Goal: Task Accomplishment & Management: Manage account settings

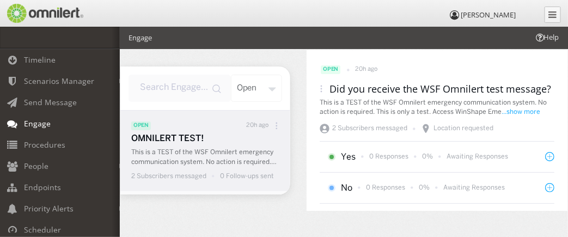
click at [270, 89] on div "open" at bounding box center [256, 88] width 51 height 27
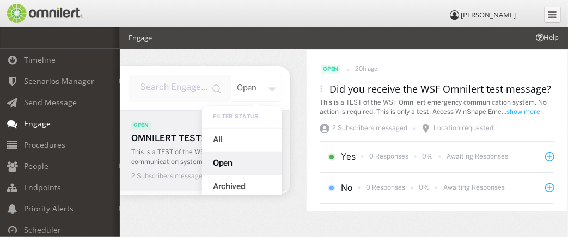
click at [270, 89] on div "open" at bounding box center [256, 88] width 51 height 27
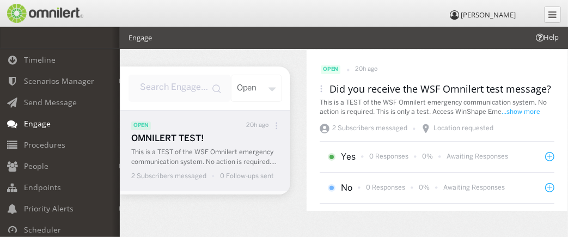
click at [273, 125] on icon at bounding box center [277, 126] width 8 height 8
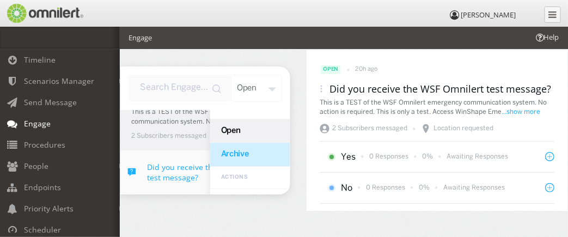
scroll to position [54, 0]
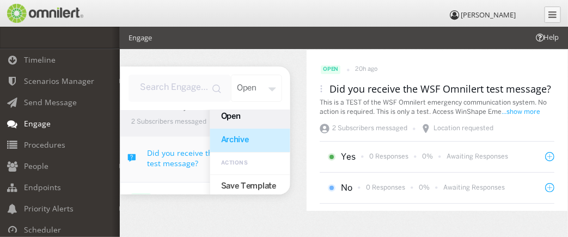
click at [239, 145] on div "Archive" at bounding box center [250, 140] width 80 height 23
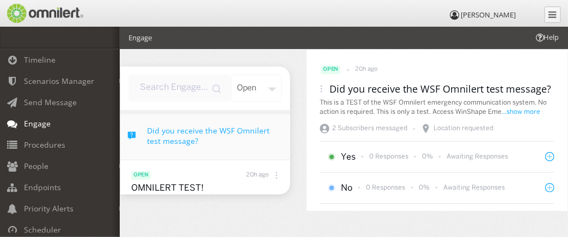
scroll to position [95, 0]
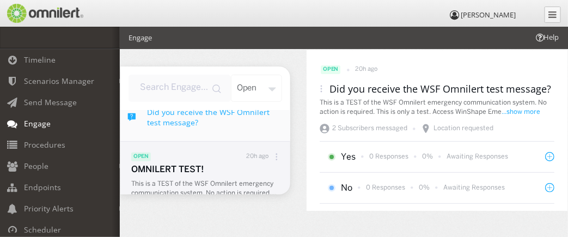
click at [273, 156] on icon at bounding box center [277, 157] width 8 height 8
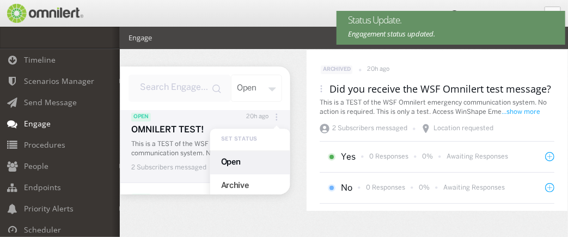
scroll to position [149, 0]
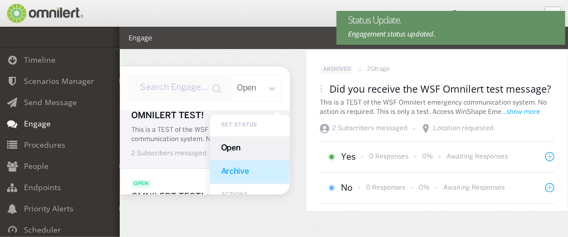
click at [249, 167] on div "Archive" at bounding box center [250, 171] width 80 height 23
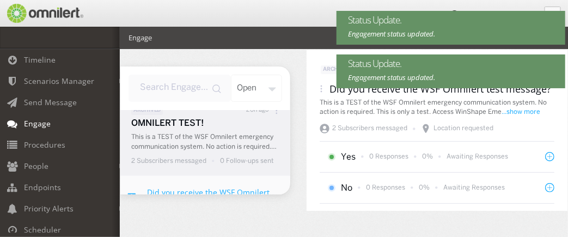
scroll to position [0, 0]
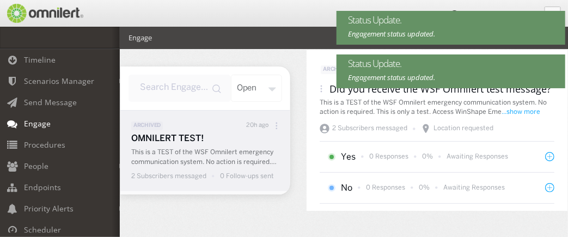
click at [273, 126] on icon at bounding box center [277, 126] width 8 height 8
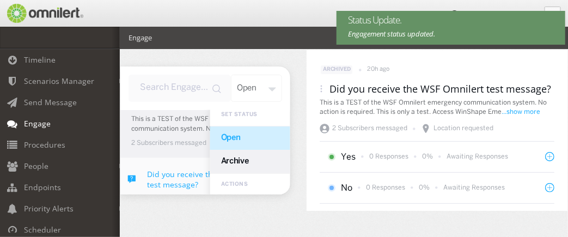
scroll to position [54, 0]
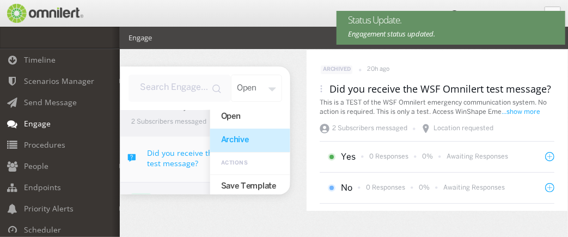
click at [236, 143] on div "Archive" at bounding box center [250, 140] width 80 height 23
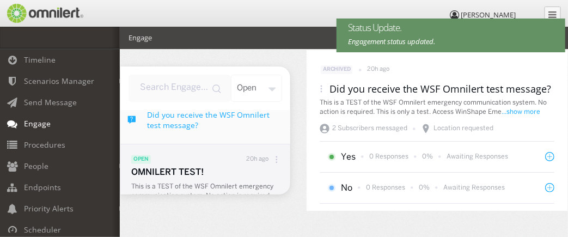
scroll to position [96, 0]
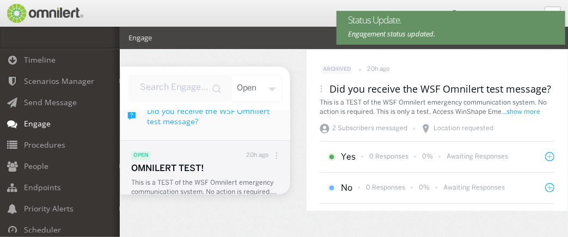
click at [273, 152] on icon at bounding box center [277, 156] width 8 height 8
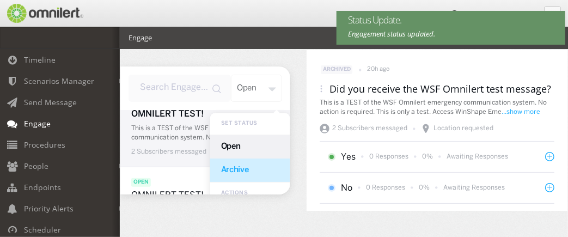
click at [242, 164] on div "Archive" at bounding box center [250, 169] width 80 height 23
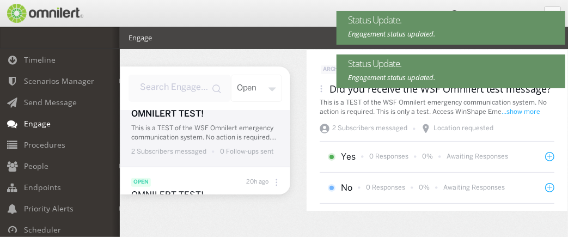
scroll to position [186, 0]
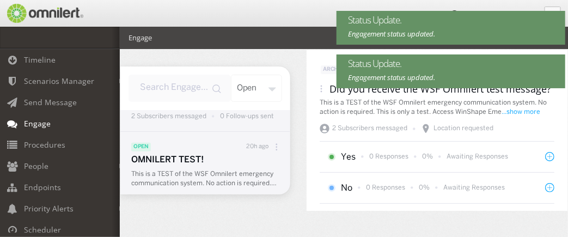
click at [273, 148] on icon at bounding box center [277, 147] width 8 height 8
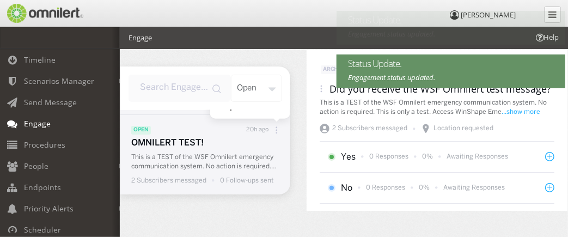
click at [273, 129] on icon at bounding box center [277, 130] width 8 height 8
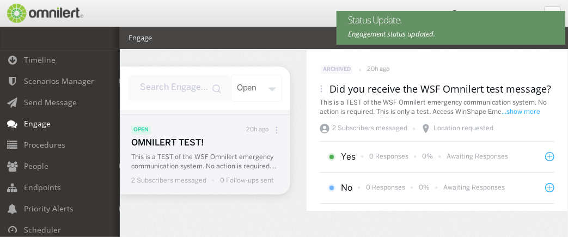
click at [273, 132] on icon at bounding box center [277, 130] width 8 height 8
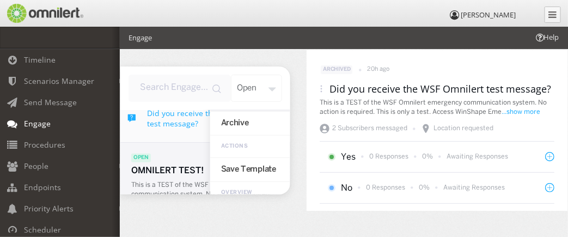
scroll to position [40, 0]
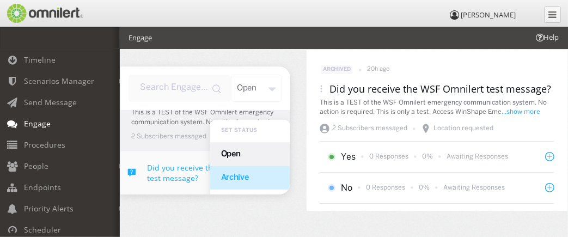
click at [232, 171] on div "Archive" at bounding box center [250, 177] width 80 height 23
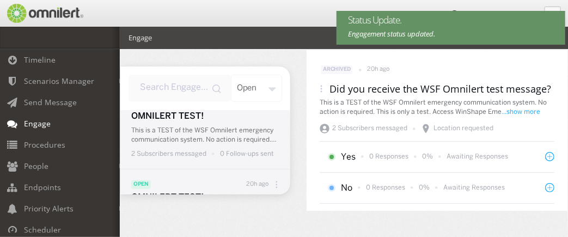
scroll to position [119, 0]
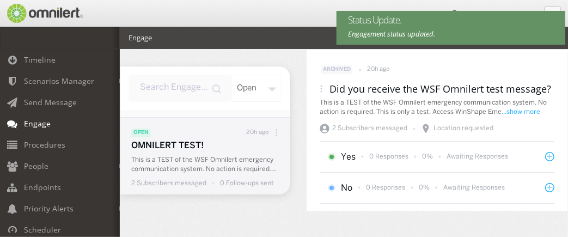
click at [272, 137] on div at bounding box center [276, 133] width 16 height 14
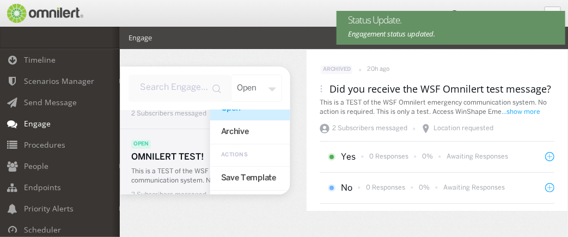
scroll to position [174, 0]
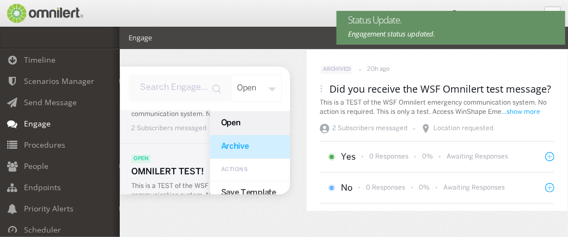
click at [242, 145] on div "Archive" at bounding box center [250, 146] width 80 height 23
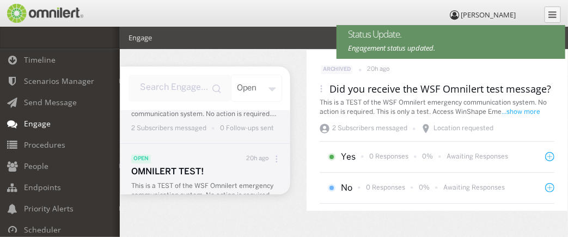
click at [273, 160] on icon at bounding box center [277, 159] width 8 height 8
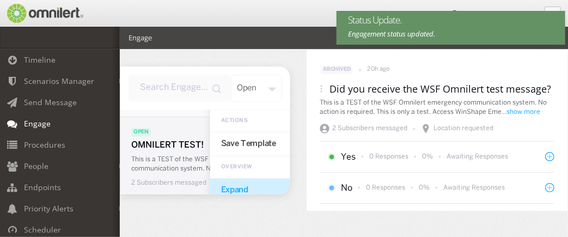
scroll to position [65, 0]
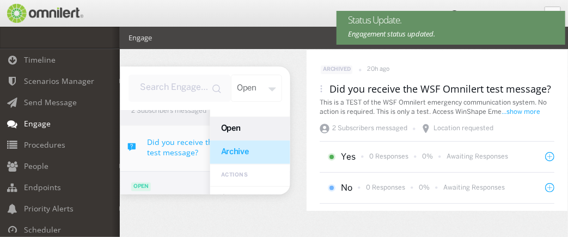
click at [237, 152] on div "Archive" at bounding box center [250, 151] width 80 height 23
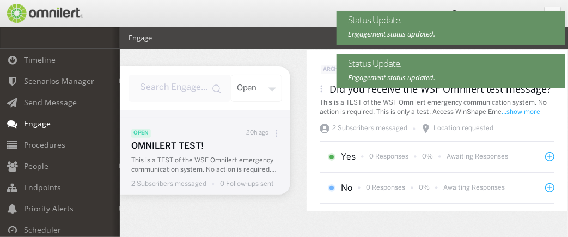
scroll to position [203, 0]
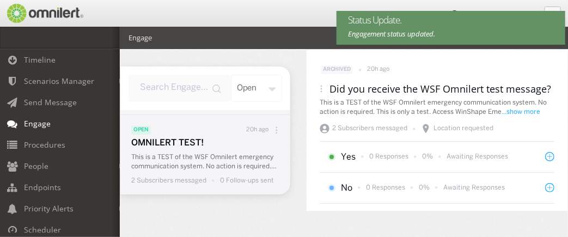
click at [276, 129] on icon at bounding box center [277, 130] width 2 height 2
click at [273, 127] on icon at bounding box center [277, 130] width 8 height 8
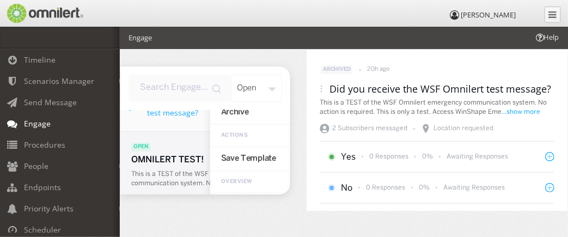
scroll to position [94, 0]
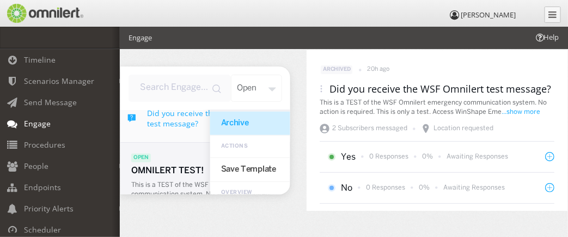
click at [239, 126] on div "Archive" at bounding box center [250, 122] width 80 height 23
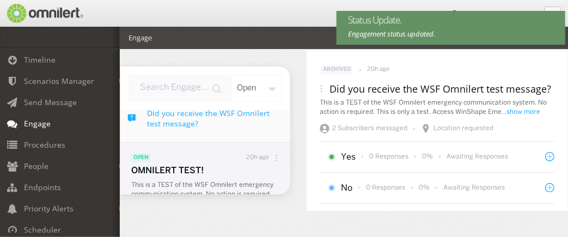
click at [273, 157] on icon at bounding box center [277, 158] width 8 height 8
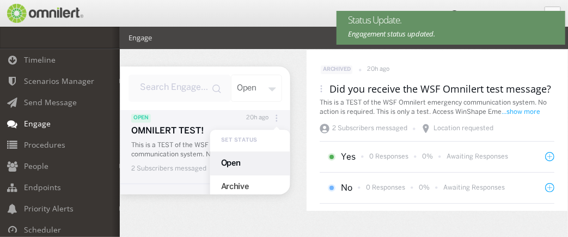
scroll to position [149, 0]
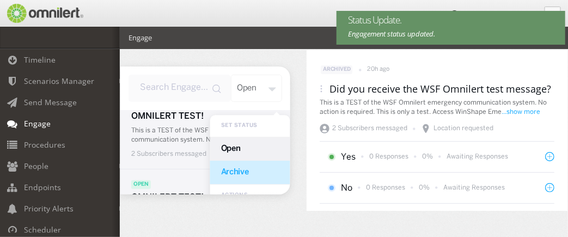
click at [240, 171] on div "Archive" at bounding box center [250, 172] width 80 height 23
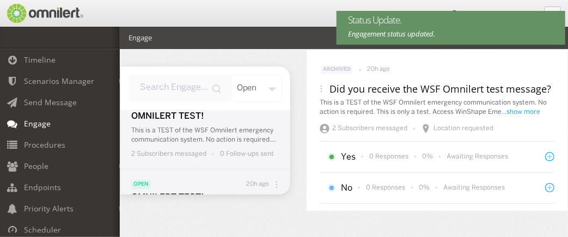
click at [273, 182] on icon at bounding box center [277, 185] width 8 height 8
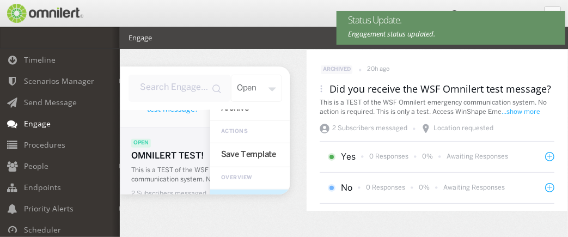
scroll to position [94, 0]
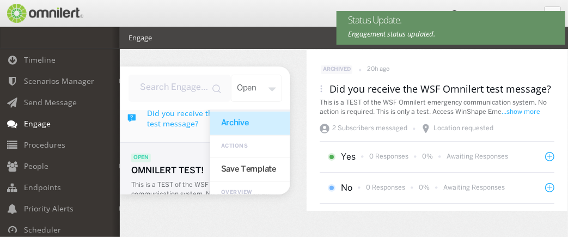
click at [237, 123] on div "Archive" at bounding box center [250, 122] width 80 height 23
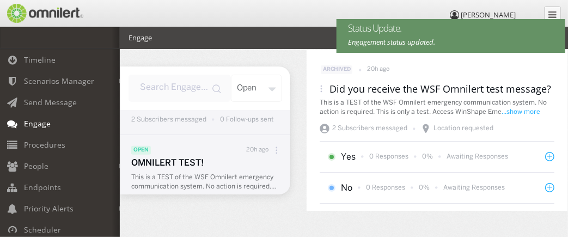
scroll to position [203, 0]
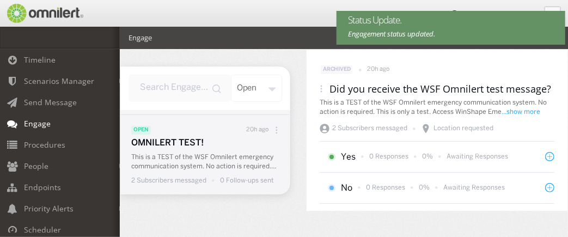
click at [273, 130] on icon at bounding box center [277, 130] width 8 height 8
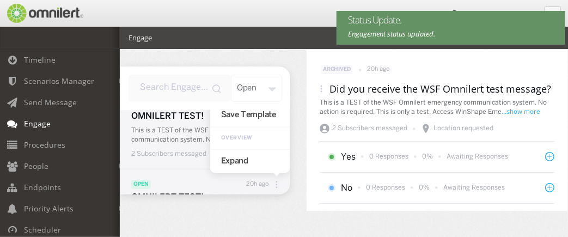
scroll to position [94, 0]
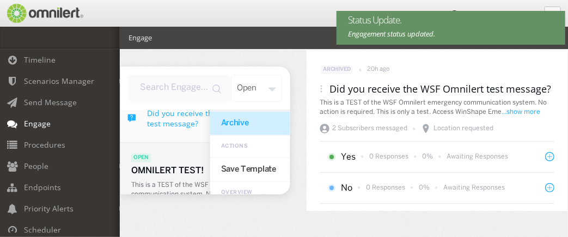
click at [232, 127] on div "Archive" at bounding box center [250, 122] width 80 height 23
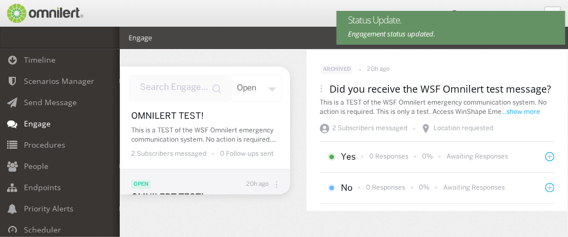
scroll to position [0, 0]
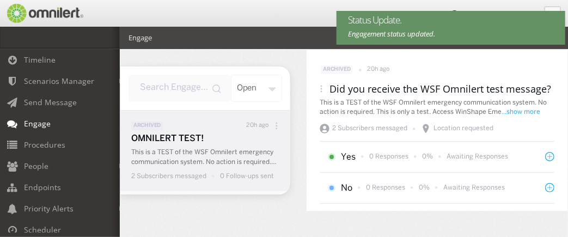
click at [273, 128] on icon at bounding box center [277, 126] width 8 height 8
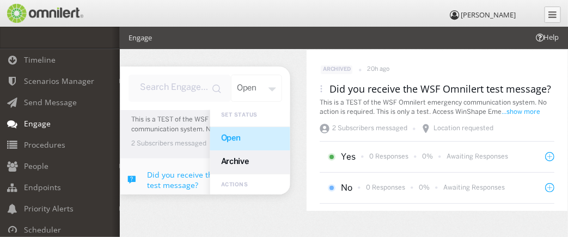
scroll to position [54, 0]
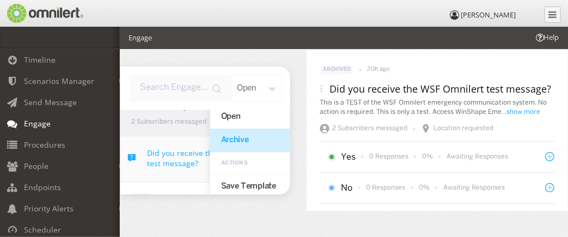
click at [245, 145] on div "Archive" at bounding box center [250, 140] width 80 height 23
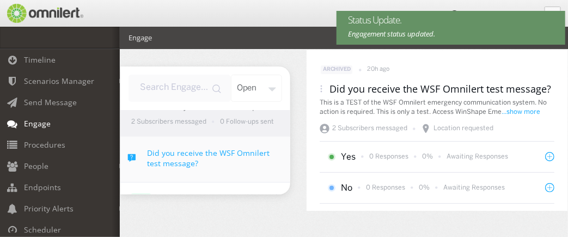
scroll to position [0, 0]
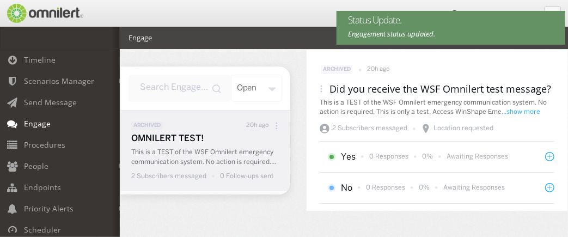
click at [273, 123] on div at bounding box center [276, 126] width 16 height 14
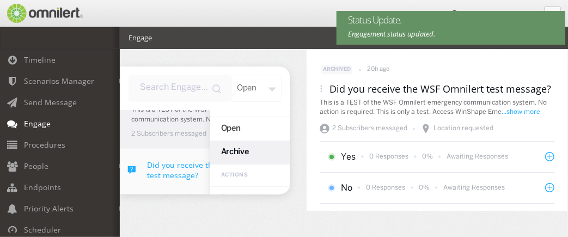
scroll to position [54, 0]
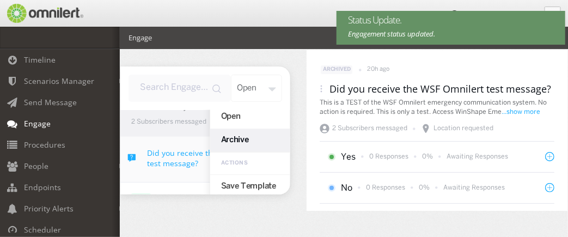
click at [239, 142] on div "Archive" at bounding box center [250, 140] width 80 height 23
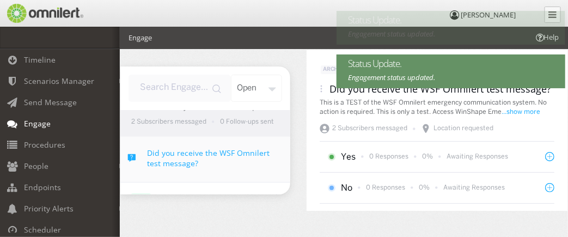
scroll to position [0, 0]
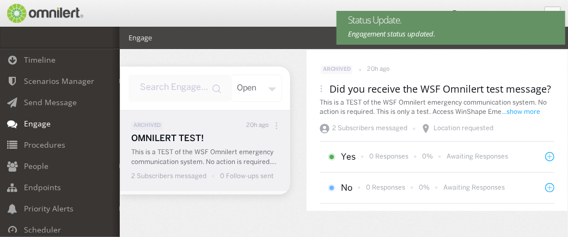
click at [273, 122] on icon at bounding box center [277, 126] width 8 height 8
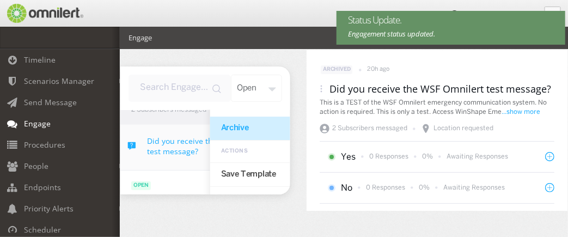
scroll to position [54, 0]
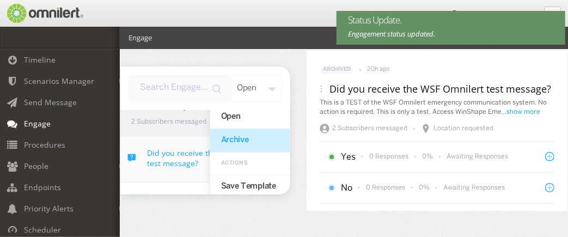
click at [236, 143] on div "Archive" at bounding box center [250, 140] width 80 height 23
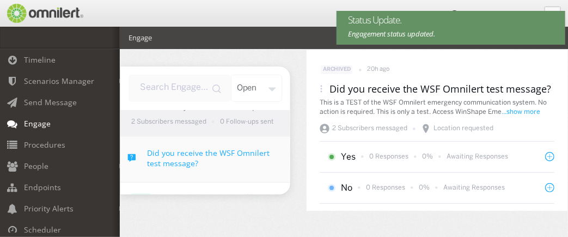
scroll to position [0, 0]
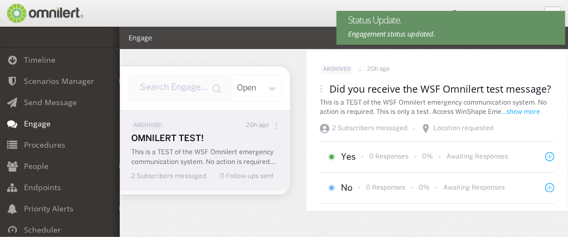
click at [268, 123] on div at bounding box center [276, 126] width 16 height 14
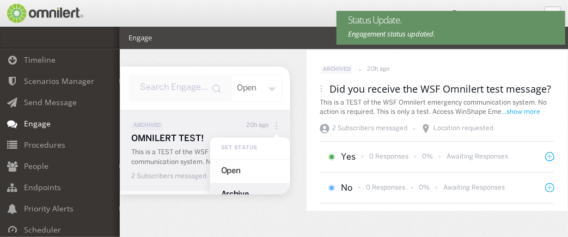
click at [273, 127] on icon at bounding box center [277, 126] width 8 height 8
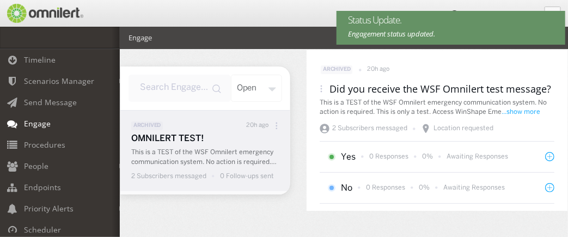
click at [273, 127] on icon at bounding box center [277, 126] width 8 height 8
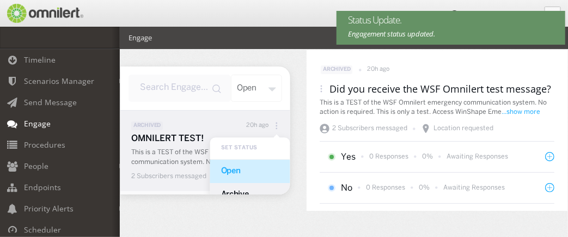
scroll to position [54, 0]
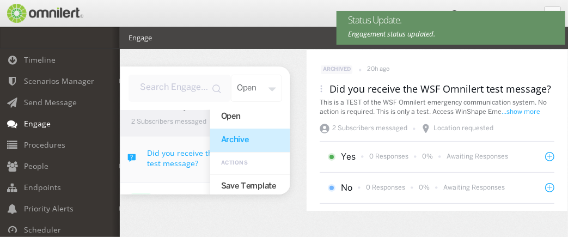
click at [234, 140] on div "Archive" at bounding box center [250, 140] width 80 height 23
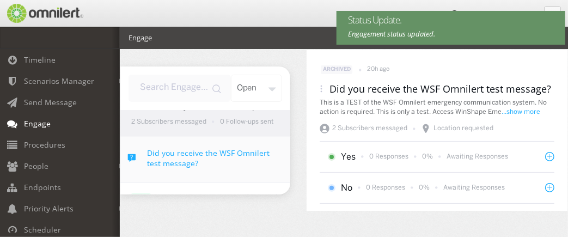
scroll to position [0, 0]
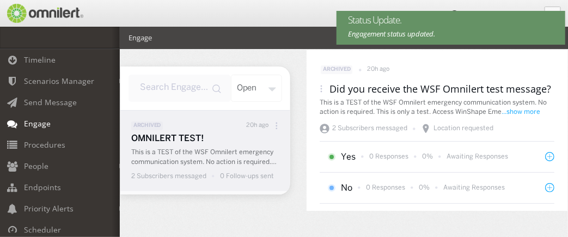
click at [273, 127] on icon at bounding box center [277, 126] width 8 height 8
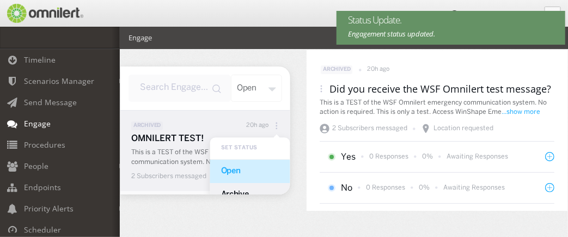
scroll to position [54, 0]
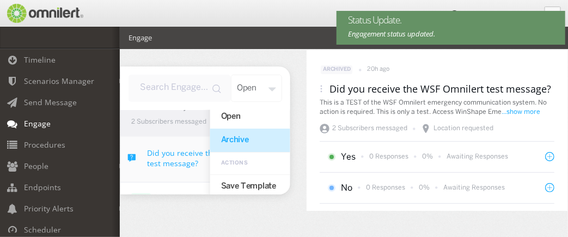
click at [234, 143] on div "Archive" at bounding box center [250, 140] width 80 height 23
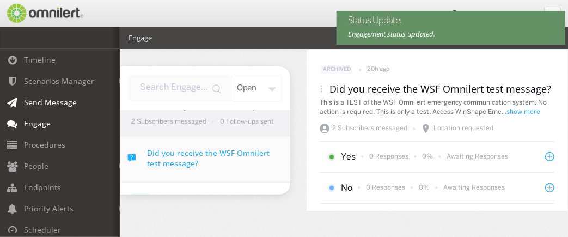
click at [52, 106] on span "Send Message" at bounding box center [50, 102] width 53 height 10
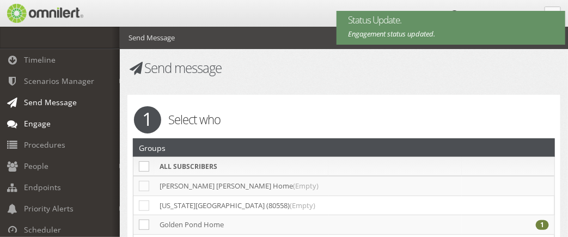
click at [42, 121] on span "Engage" at bounding box center [37, 123] width 27 height 10
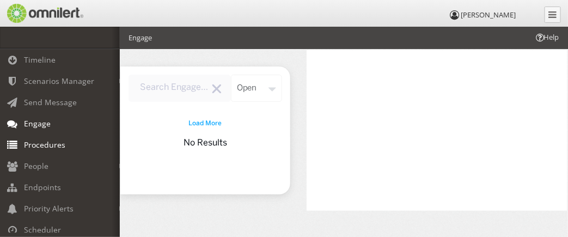
click at [49, 144] on span "Procedures" at bounding box center [44, 144] width 41 height 10
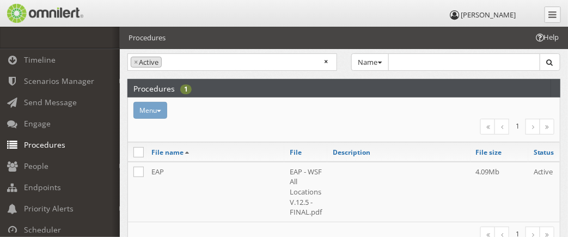
scroll to position [54, 0]
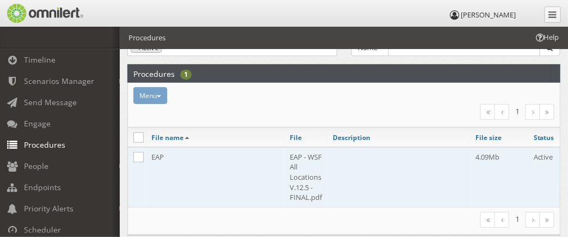
click at [159, 155] on td "EAP" at bounding box center [215, 177] width 138 height 60
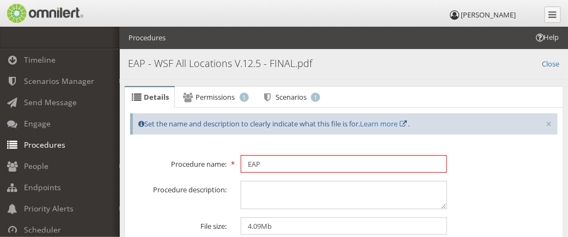
click at [267, 161] on input "EAP" at bounding box center [344, 163] width 207 height 17
type input "E"
type input "WinShape Foundation Emergency Action Plan"
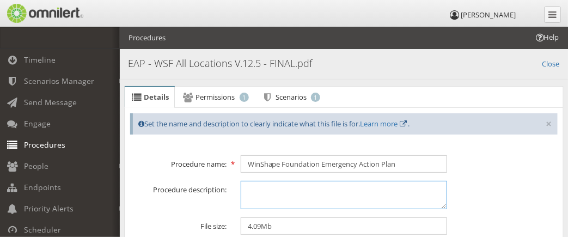
click at [311, 185] on textarea at bounding box center [344, 195] width 207 height 28
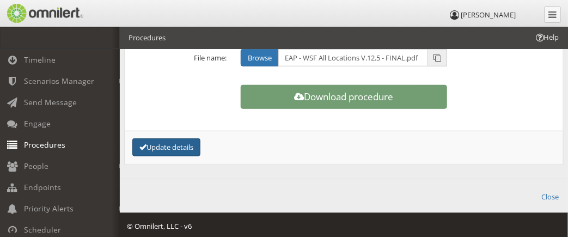
type textarea "This is the full WSF Emergency Action Plan"
click at [161, 138] on button "Update details" at bounding box center [166, 147] width 68 height 18
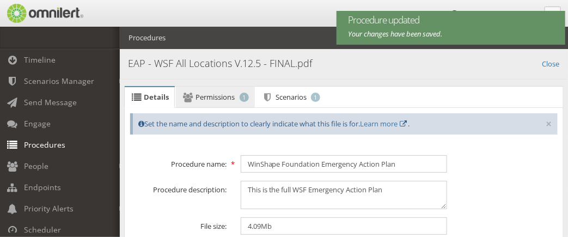
click at [219, 100] on span "Permissions" at bounding box center [215, 97] width 39 height 10
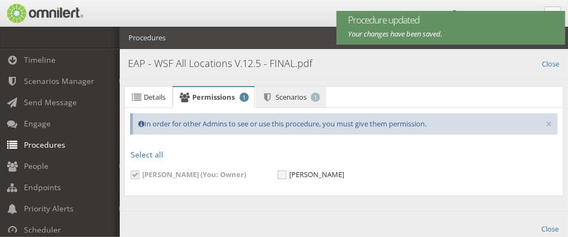
click at [297, 96] on span "Scenarios" at bounding box center [291, 97] width 31 height 10
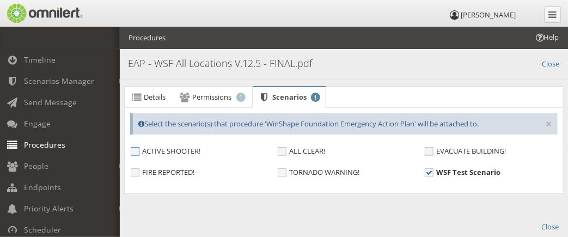
click at [142, 148] on span "ACTIVE SHOOTER!" at bounding box center [166, 150] width 70 height 9
click at [141, 148] on input "ACTIVE SHOOTER!" at bounding box center [136, 153] width 10 height 10
checkbox input "true"
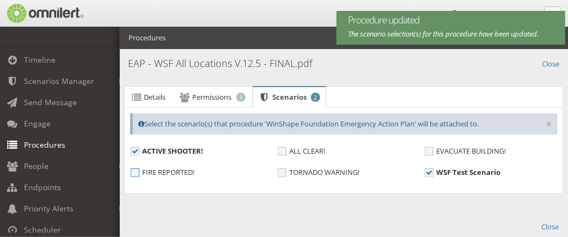
click at [138, 168] on span "FIRE REPORTED!" at bounding box center [163, 172] width 64 height 9
click at [138, 169] on input "FIRE REPORTED!" at bounding box center [136, 174] width 10 height 10
checkbox input "true"
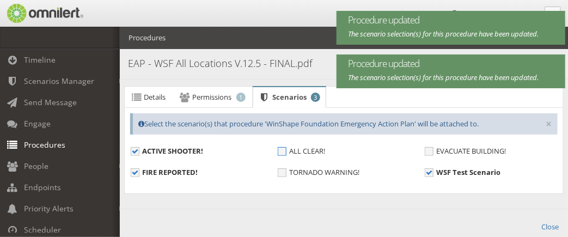
click at [285, 146] on span "ALL CLEAR!" at bounding box center [301, 150] width 47 height 9
click at [285, 148] on input "ALL CLEAR!" at bounding box center [283, 153] width 10 height 10
checkbox input "true"
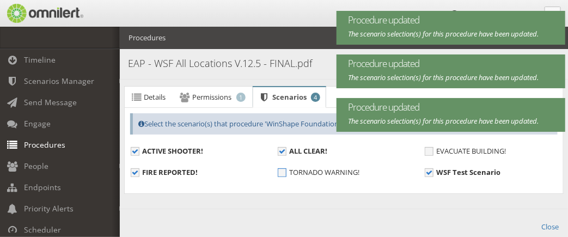
click at [284, 173] on span "TORNADO WARNING!" at bounding box center [319, 172] width 82 height 9
click at [284, 173] on input "TORNADO WARNING!" at bounding box center [283, 174] width 10 height 10
checkbox input "true"
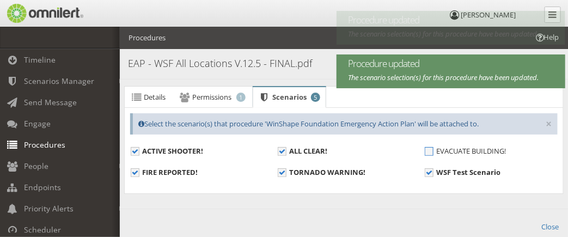
click at [431, 149] on span "EVACUATE BUILDING!" at bounding box center [465, 150] width 81 height 9
click at [431, 149] on input "EVACUATE BUILDING!" at bounding box center [430, 153] width 10 height 10
checkbox input "true"
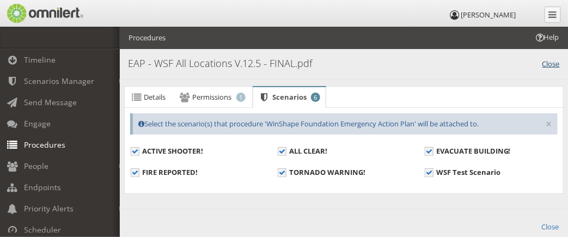
click at [545, 66] on link "Close" at bounding box center [550, 63] width 17 height 13
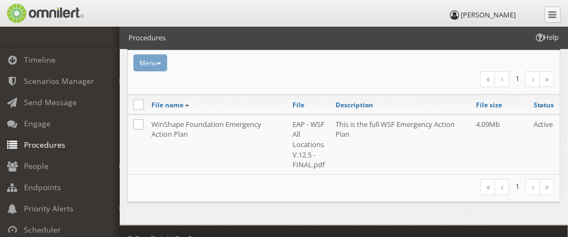
scroll to position [100, 0]
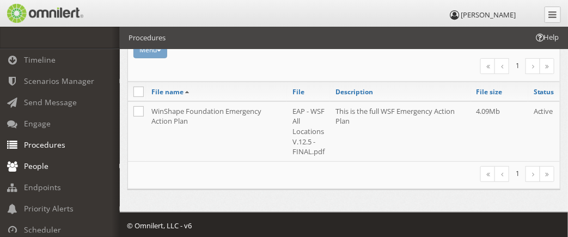
click at [119, 166] on em at bounding box center [121, 166] width 5 height 6
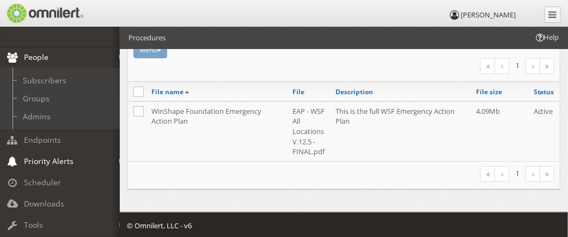
scroll to position [54, 0]
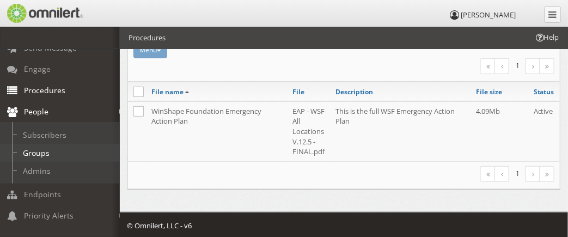
click at [33, 148] on link "Groups" at bounding box center [65, 153] width 130 height 18
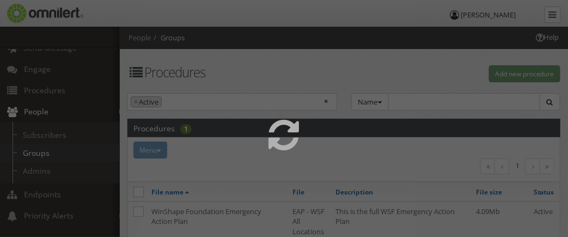
select select
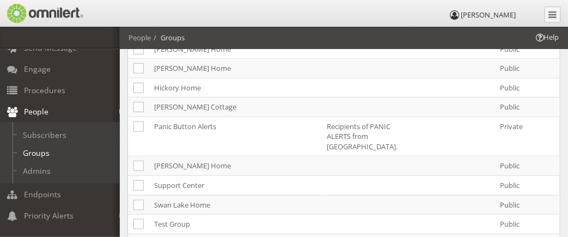
scroll to position [218, 0]
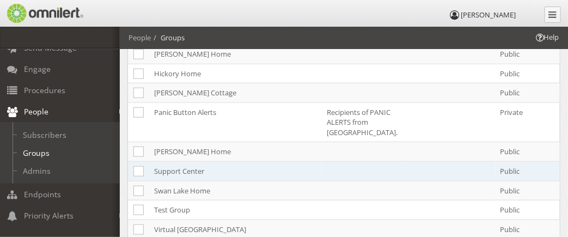
click at [194, 168] on td "Support Center" at bounding box center [235, 172] width 173 height 20
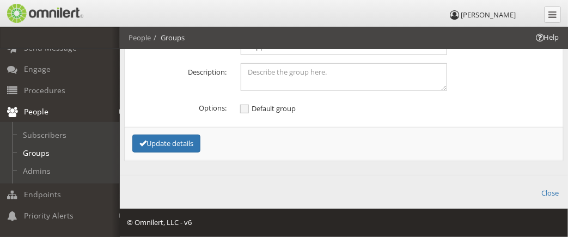
scroll to position [0, 0]
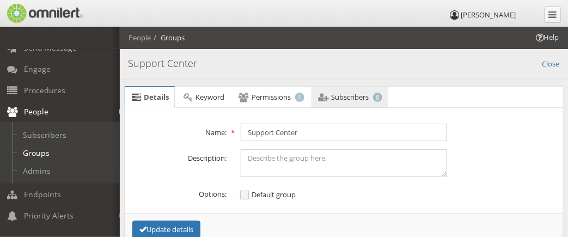
click at [353, 89] on link "Subscribers 8" at bounding box center [350, 98] width 77 height 22
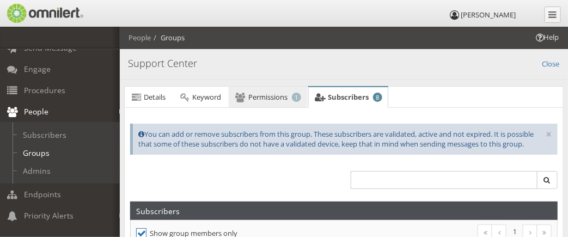
click at [270, 95] on span "Permissions" at bounding box center [267, 97] width 39 height 10
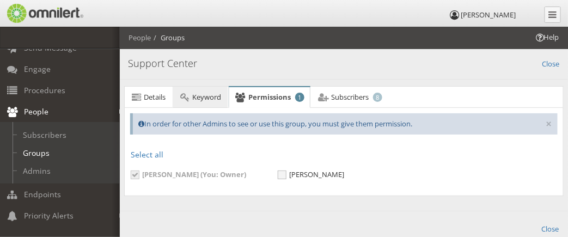
click at [215, 100] on span "Keyword" at bounding box center [207, 97] width 29 height 10
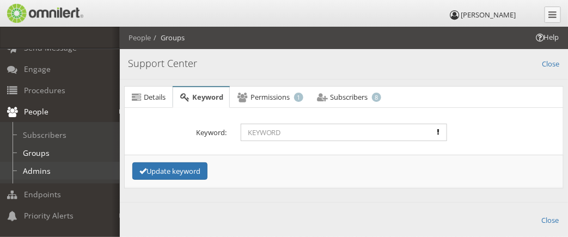
click at [41, 174] on link "Admins" at bounding box center [65, 171] width 130 height 18
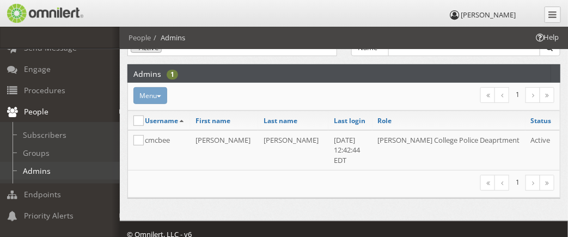
scroll to position [109, 0]
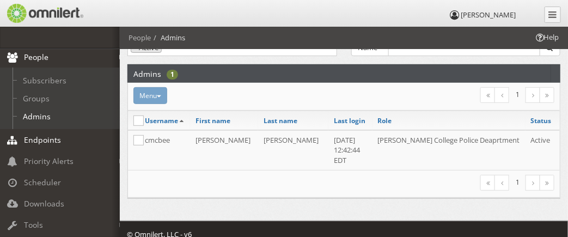
click at [52, 139] on span "Endpoints" at bounding box center [42, 140] width 37 height 10
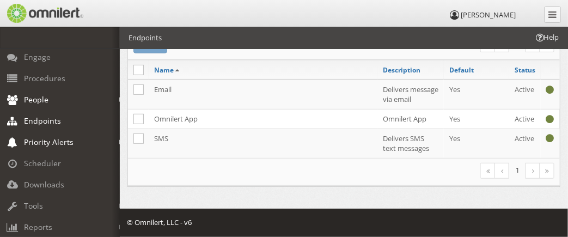
scroll to position [54, 0]
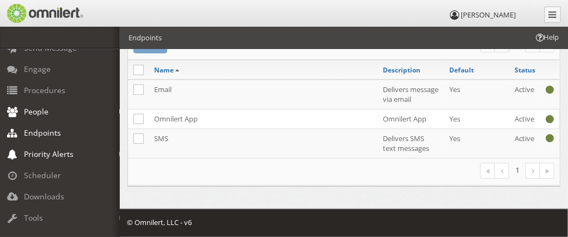
click at [110, 150] on link "Priority Alerts" at bounding box center [65, 153] width 130 height 21
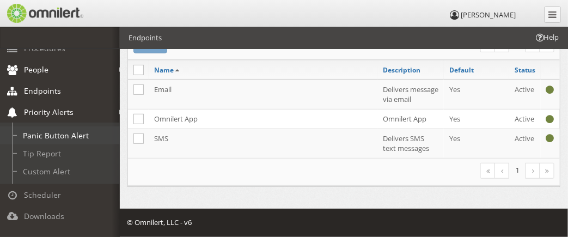
scroll to position [109, 0]
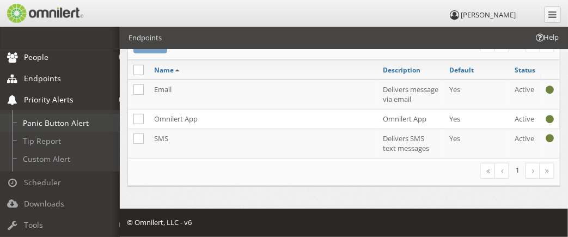
click at [59, 125] on link "Panic Button Alert" at bounding box center [65, 123] width 130 height 18
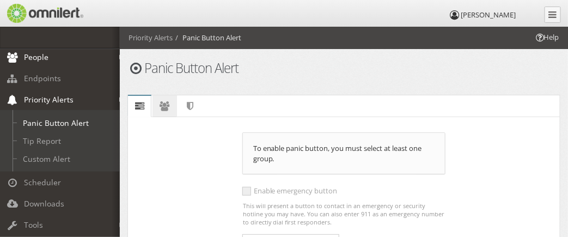
click at [164, 104] on icon at bounding box center [164, 105] width 12 height 7
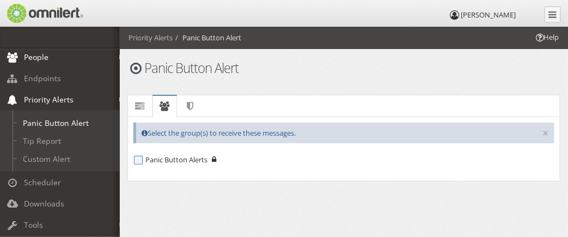
click at [140, 160] on span "Panic Button Alerts" at bounding box center [171, 159] width 74 height 9
click at [140, 160] on input "Panic Button Alerts" at bounding box center [139, 161] width 10 height 10
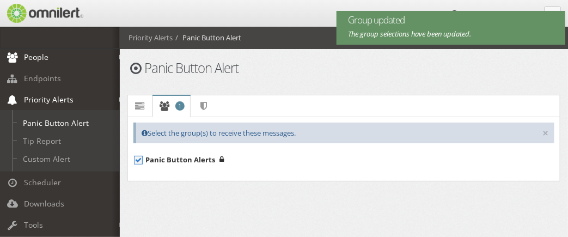
click at [142, 160] on span "Panic Button Alerts" at bounding box center [174, 159] width 81 height 9
click at [142, 160] on input "Panic Button Alerts" at bounding box center [139, 161] width 10 height 10
checkbox input "false"
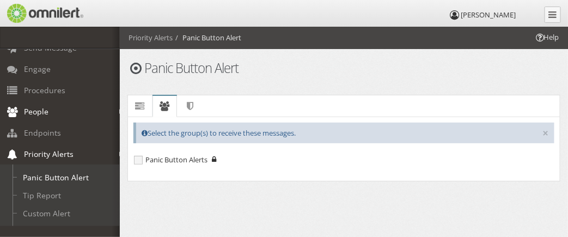
click at [119, 112] on em at bounding box center [121, 112] width 5 height 6
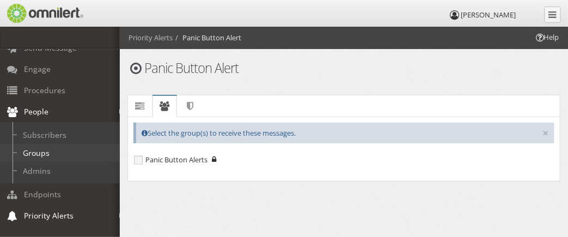
click at [57, 146] on link "Groups" at bounding box center [65, 153] width 130 height 18
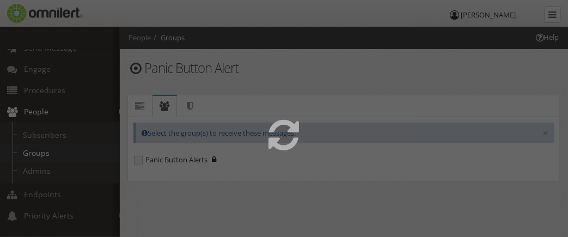
select select
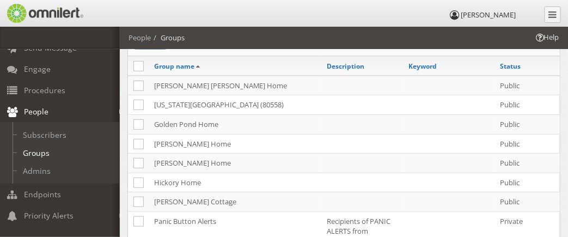
scroll to position [163, 0]
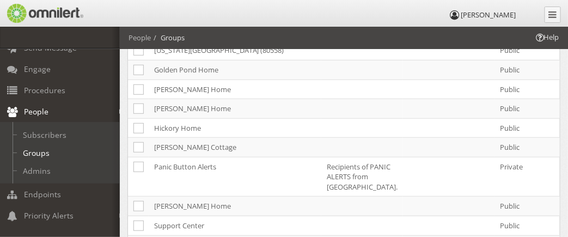
click at [211, 162] on td "Panic Button Alerts" at bounding box center [235, 177] width 173 height 40
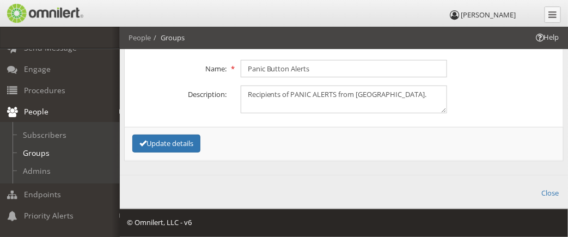
scroll to position [0, 0]
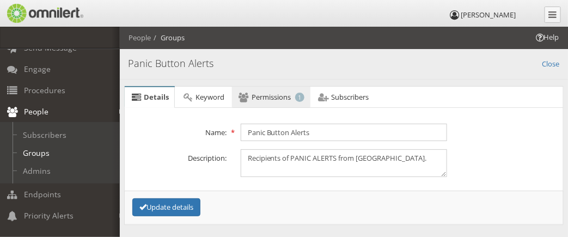
click at [291, 99] on link "Permissions 1" at bounding box center [271, 98] width 78 height 22
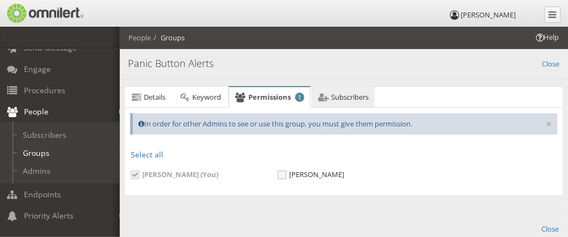
click at [332, 95] on span "Subscribers" at bounding box center [350, 97] width 38 height 10
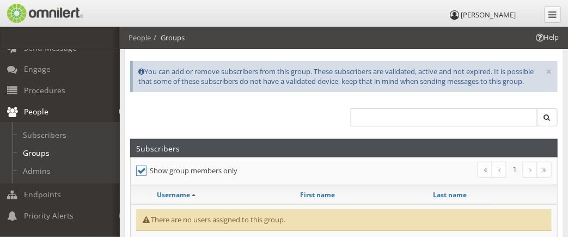
scroll to position [109, 0]
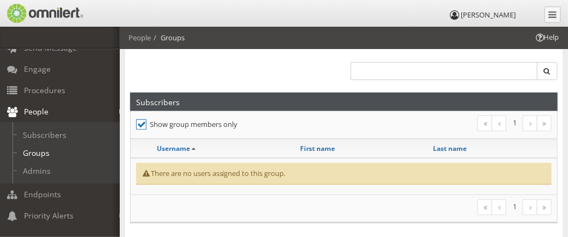
click at [141, 124] on icon at bounding box center [141, 124] width 10 height 10
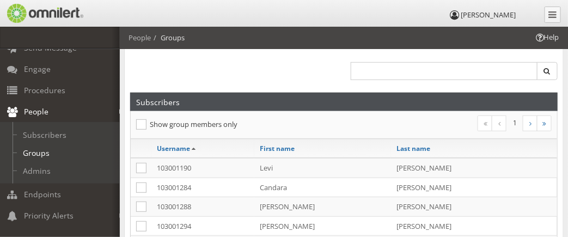
click at [141, 124] on icon at bounding box center [141, 124] width 10 height 10
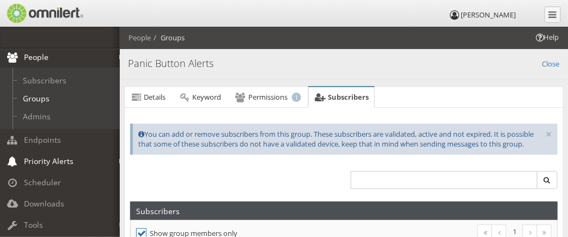
click at [119, 158] on em at bounding box center [121, 161] width 5 height 6
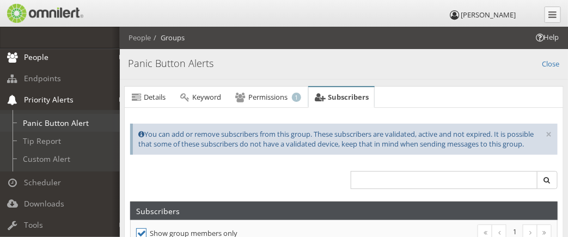
click at [71, 125] on link "Panic Button Alert" at bounding box center [65, 123] width 130 height 18
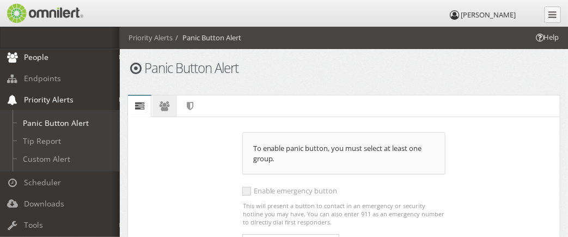
click at [163, 107] on icon at bounding box center [164, 105] width 12 height 7
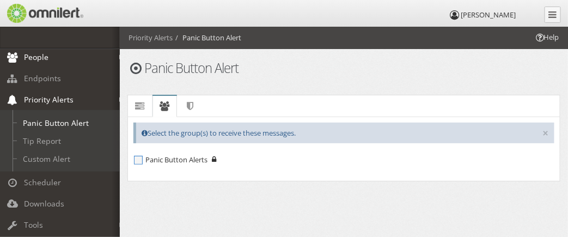
click at [136, 158] on span "Panic Button Alerts" at bounding box center [171, 159] width 74 height 9
click at [136, 158] on input "Panic Button Alerts" at bounding box center [139, 161] width 10 height 10
checkbox input "true"
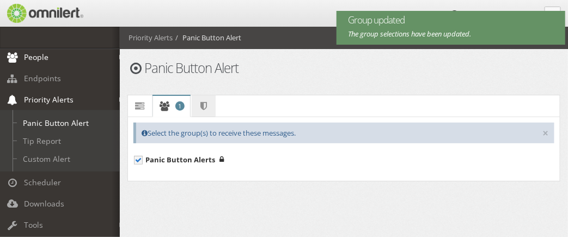
click at [201, 107] on icon at bounding box center [204, 105] width 12 height 7
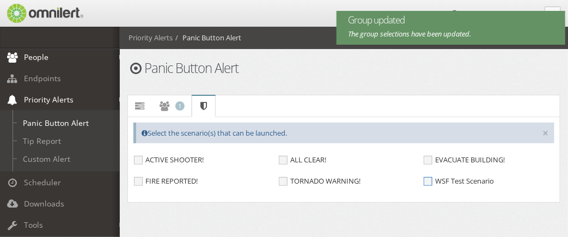
click at [428, 181] on span "WSF Test Scenario" at bounding box center [459, 180] width 70 height 9
click at [428, 181] on input "WSF Test Scenario" at bounding box center [429, 183] width 10 height 10
checkbox input "true"
click at [139, 109] on icon at bounding box center [139, 105] width 12 height 7
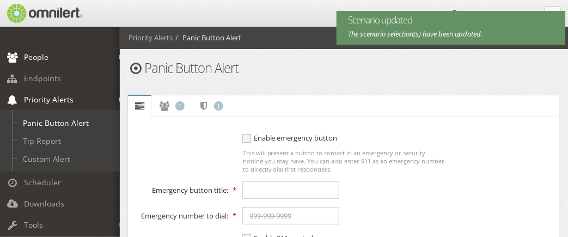
scroll to position [54, 0]
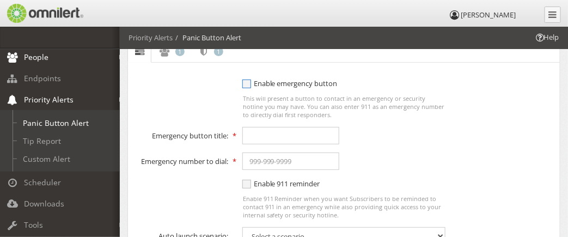
click at [246, 83] on span "Enable emergency button" at bounding box center [289, 83] width 95 height 10
click at [246, 83] on input "To enable panic button, you must select at least one group. Enable emergency bu…" at bounding box center [247, 85] width 10 height 14
checkbox input "true"
click at [283, 135] on input "text" at bounding box center [290, 135] width 97 height 17
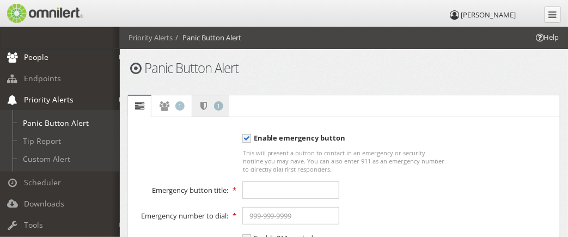
click at [218, 109] on span "1" at bounding box center [218, 105] width 9 height 9
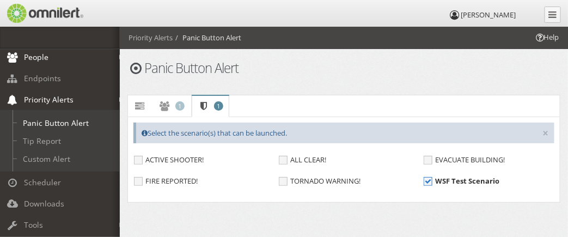
click at [428, 178] on span "WSF Test Scenario" at bounding box center [462, 180] width 76 height 9
click at [428, 178] on input "WSF Test Scenario" at bounding box center [429, 183] width 10 height 10
checkbox input "false"
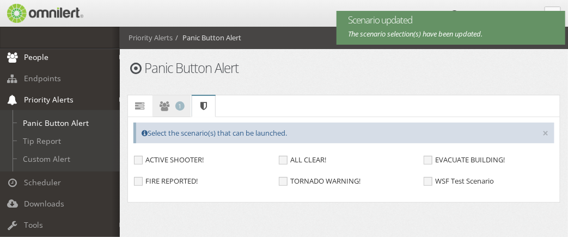
click at [184, 107] on link "Groups 1" at bounding box center [171, 106] width 38 height 22
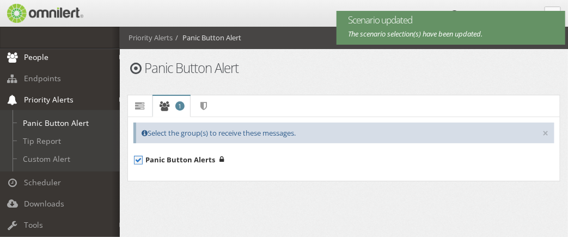
click at [138, 160] on span "Panic Button Alerts" at bounding box center [174, 159] width 81 height 9
click at [138, 160] on input "Panic Button Alerts" at bounding box center [139, 161] width 10 height 10
checkbox input "false"
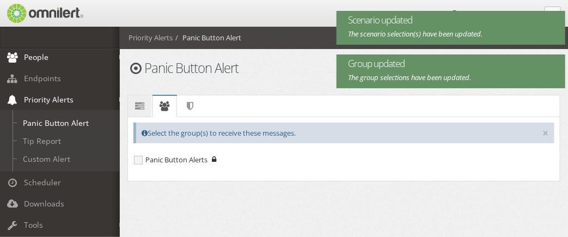
click at [138, 112] on link "Details" at bounding box center [139, 106] width 23 height 22
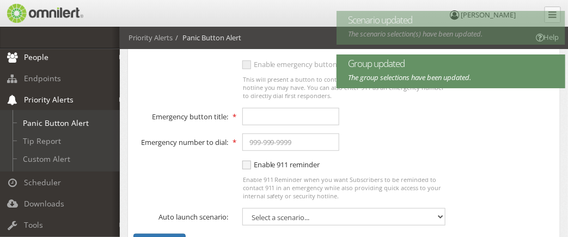
scroll to position [163, 0]
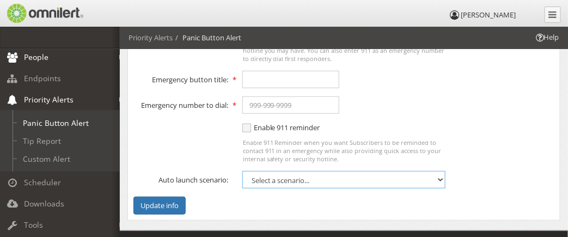
click at [335, 179] on select "Select a scenario... ACTIVE SHOOTER! ALL CLEAR! EVACUATE BUILDING! FIRE REPORTE…" at bounding box center [344, 179] width 204 height 17
click at [472, 150] on div "Enable 911 reminder Enable 911 Reminder when you want Subscribers to be reminde…" at bounding box center [343, 142] width 435 height 41
click at [48, 142] on link "Tip Report" at bounding box center [65, 141] width 130 height 18
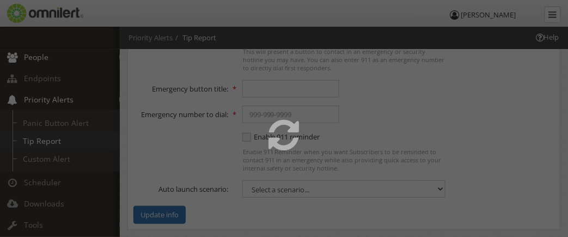
scroll to position [4, 0]
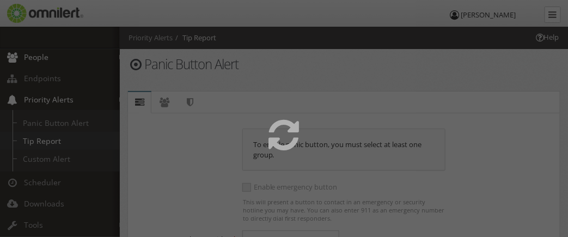
select select
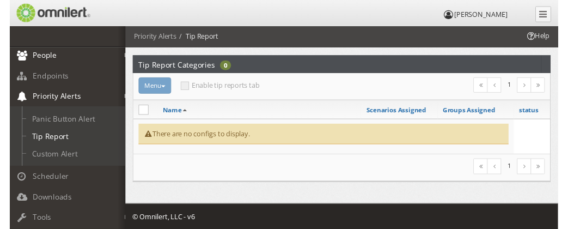
scroll to position [0, 0]
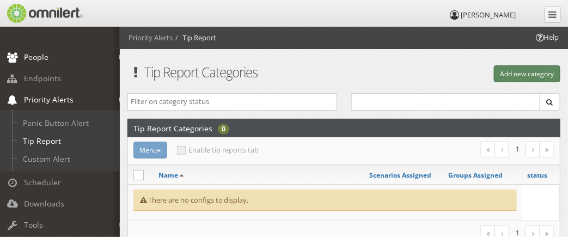
click at [521, 77] on button "Add new category" at bounding box center [527, 73] width 66 height 17
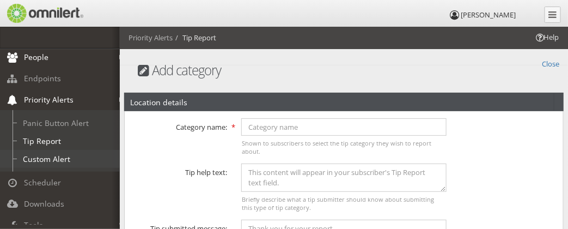
click at [54, 156] on link "Custom Alert" at bounding box center [65, 159] width 130 height 18
select select
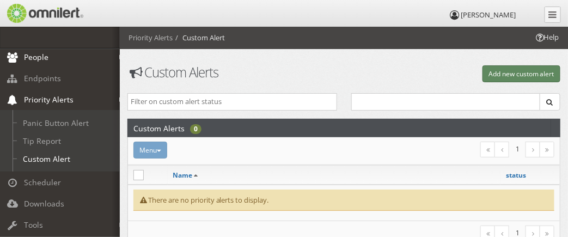
click at [527, 72] on button "Add new custom alert" at bounding box center [522, 73] width 78 height 17
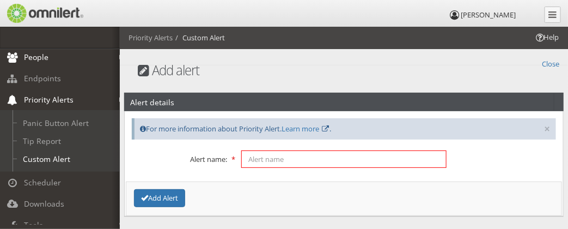
click at [340, 155] on input "text" at bounding box center [343, 158] width 205 height 17
type input "Test"
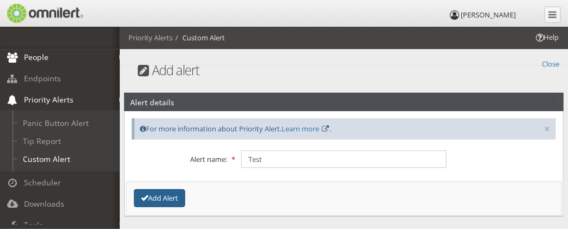
click at [172, 195] on button "Add Alert" at bounding box center [159, 198] width 51 height 18
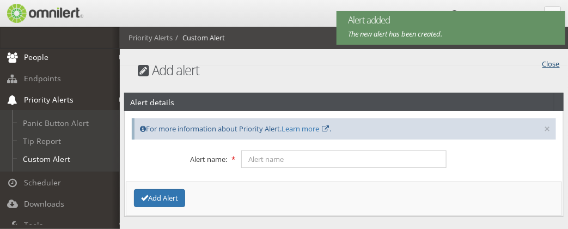
click at [554, 62] on link "Close" at bounding box center [550, 63] width 17 height 13
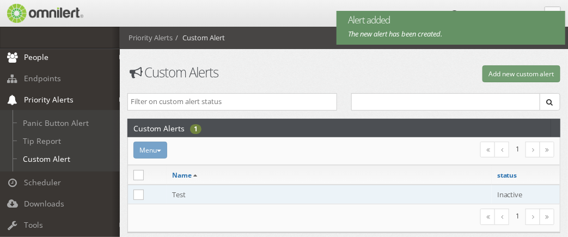
click at [216, 192] on td "Test" at bounding box center [329, 195] width 325 height 20
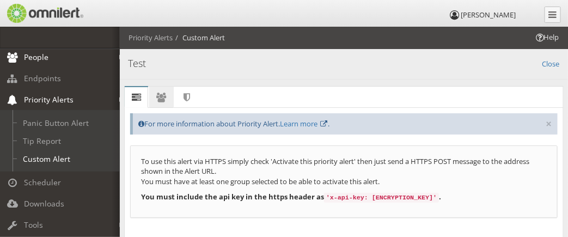
click at [157, 95] on icon at bounding box center [161, 97] width 12 height 7
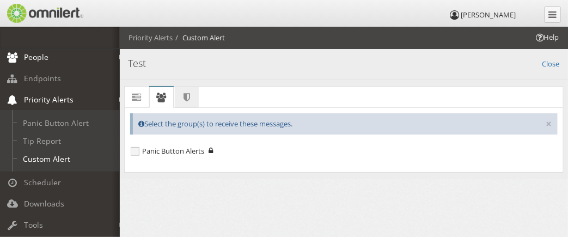
click at [183, 97] on icon at bounding box center [187, 97] width 12 height 7
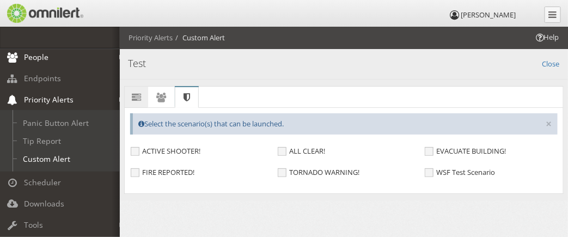
click at [133, 100] on icon at bounding box center [136, 97] width 12 height 7
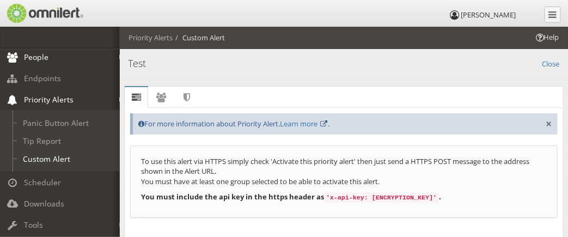
click at [548, 124] on button "×" at bounding box center [549, 124] width 6 height 11
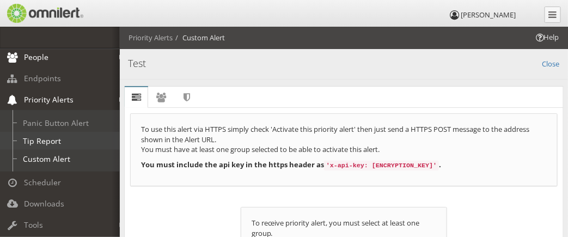
click at [48, 138] on link "Tip Report" at bounding box center [65, 141] width 130 height 18
select select
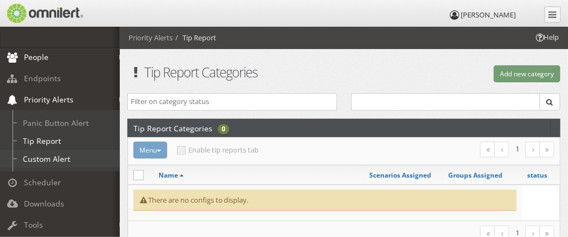
click at [51, 155] on link "Custom Alert" at bounding box center [65, 159] width 130 height 18
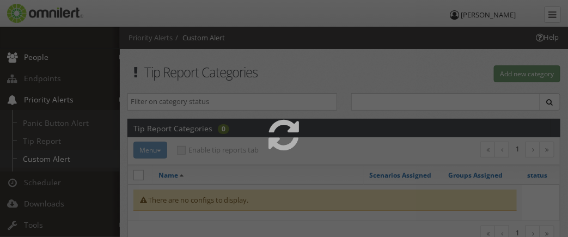
select select
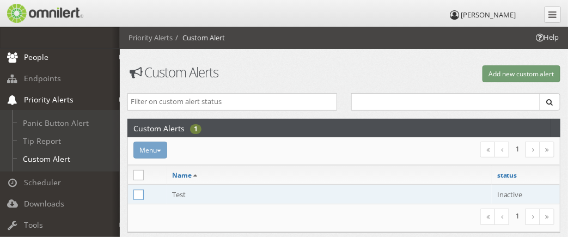
click at [138, 194] on icon at bounding box center [138, 195] width 10 height 10
checkbox input "true"
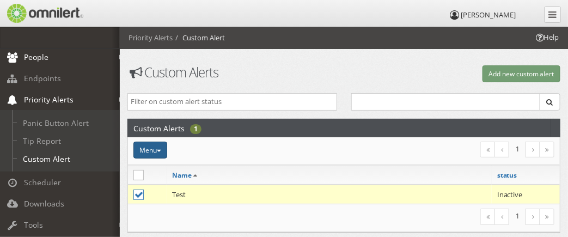
click at [160, 146] on button "Menu" at bounding box center [150, 150] width 34 height 17
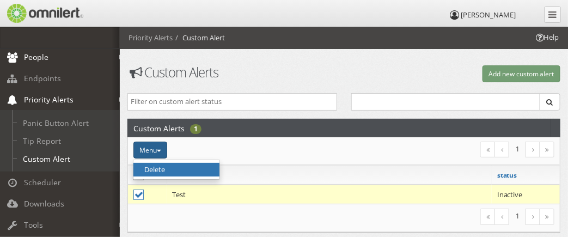
click at [158, 168] on link "Delete" at bounding box center [176, 170] width 86 height 14
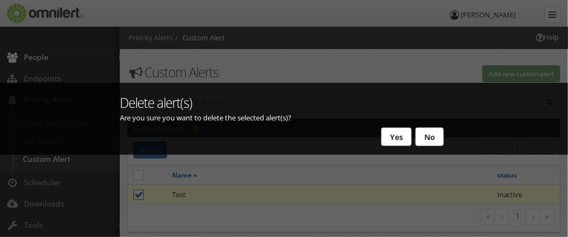
click at [394, 136] on button "Yes" at bounding box center [396, 136] width 30 height 19
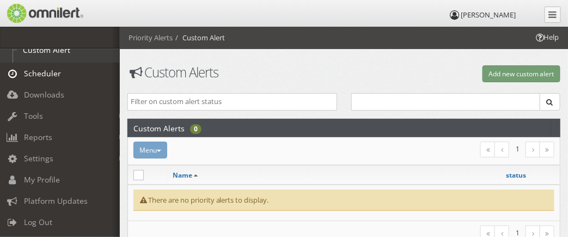
click at [40, 74] on span "Scheduler" at bounding box center [42, 73] width 37 height 10
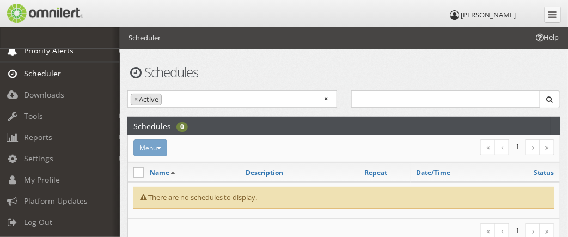
scroll to position [162, 0]
click at [157, 148] on div "Menu Run now Activate Inactivate [GEOGRAPHIC_DATA]" at bounding box center [271, 147] width 290 height 17
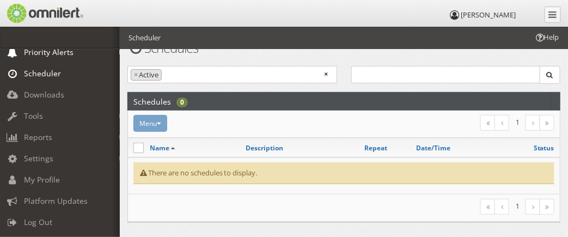
scroll to position [0, 0]
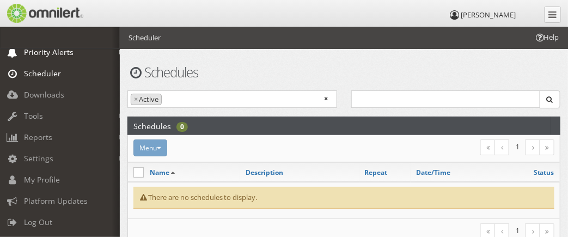
click at [154, 148] on div "Menu Run now Activate Inactivate [GEOGRAPHIC_DATA]" at bounding box center [271, 147] width 290 height 17
drag, startPoint x: 145, startPoint y: 154, endPoint x: 143, endPoint y: 160, distance: 6.4
click at [145, 154] on div "Menu Run now Activate Inactivate [GEOGRAPHIC_DATA]" at bounding box center [271, 147] width 290 height 17
click at [136, 173] on icon at bounding box center [138, 172] width 10 height 10
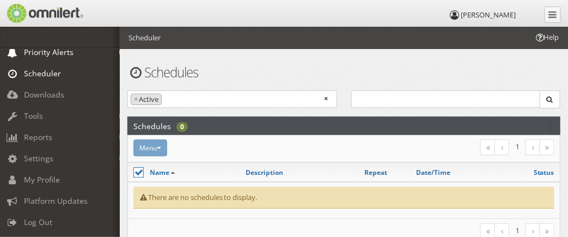
click at [138, 171] on icon at bounding box center [138, 172] width 10 height 10
checkbox input "false"
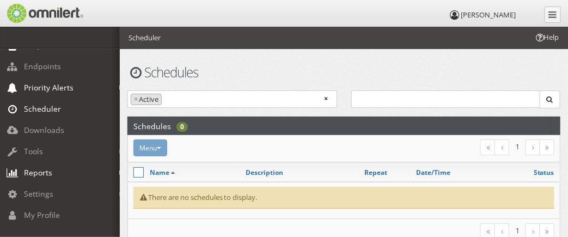
scroll to position [107, 0]
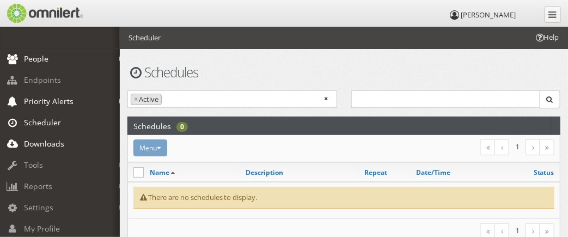
click at [50, 142] on span "Downloads" at bounding box center [44, 143] width 40 height 10
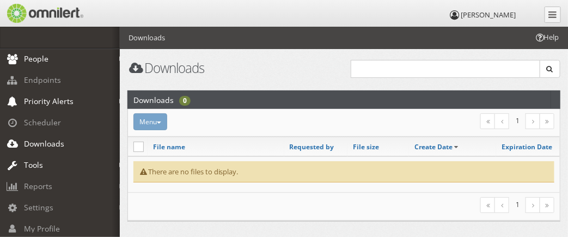
click at [119, 163] on em at bounding box center [121, 165] width 5 height 6
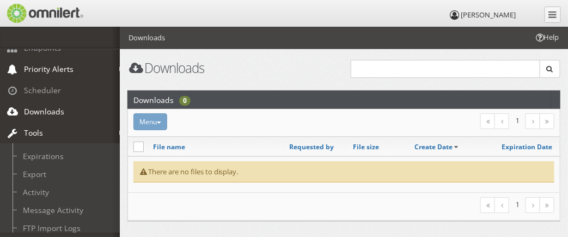
scroll to position [162, 0]
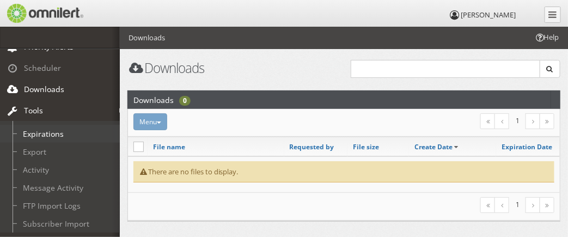
click at [54, 130] on link "Expirations" at bounding box center [65, 134] width 130 height 18
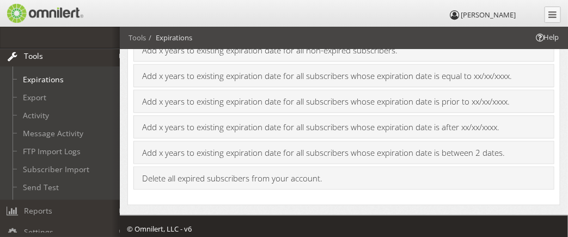
scroll to position [255, 0]
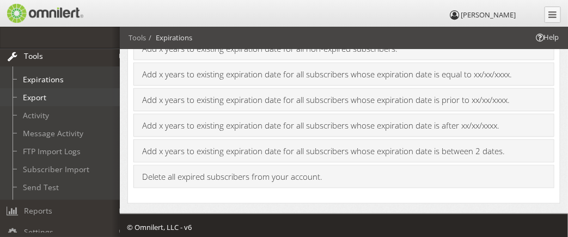
click at [42, 99] on link "Export" at bounding box center [65, 97] width 130 height 18
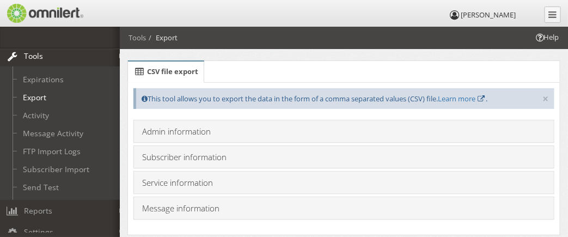
scroll to position [54, 0]
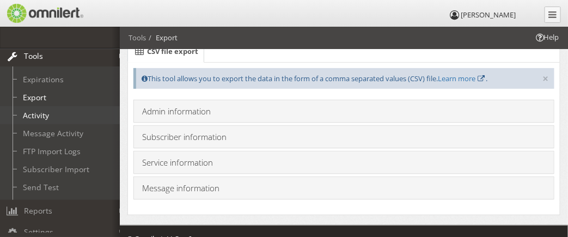
click at [40, 110] on link "Activity" at bounding box center [65, 115] width 130 height 18
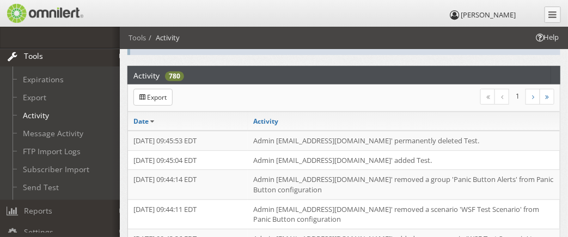
scroll to position [163, 0]
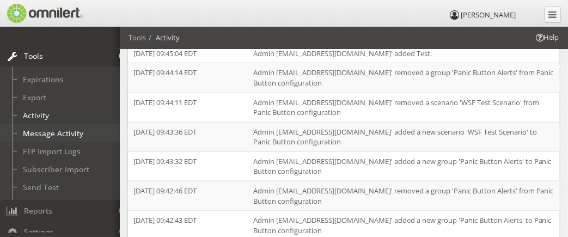
click at [56, 129] on link "Message Activity" at bounding box center [65, 133] width 130 height 18
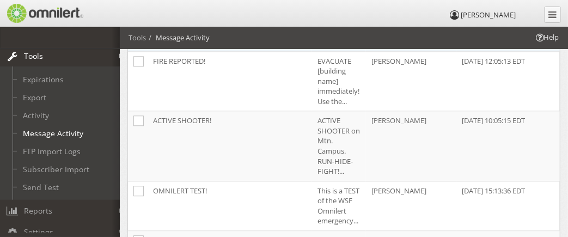
scroll to position [327, 0]
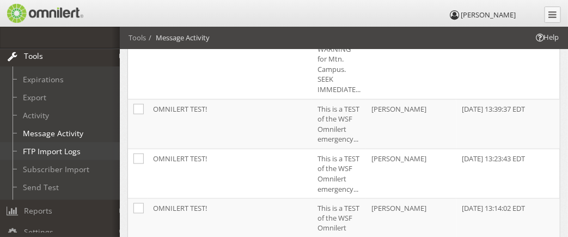
click at [71, 148] on link "FTP Import Logs" at bounding box center [65, 151] width 130 height 18
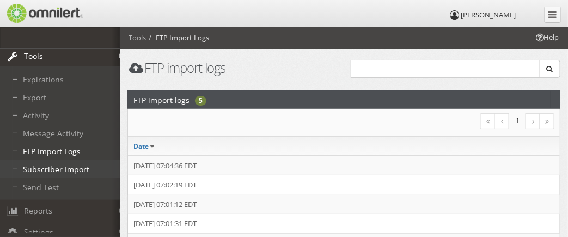
click at [68, 165] on link "Subscriber Import" at bounding box center [65, 169] width 130 height 18
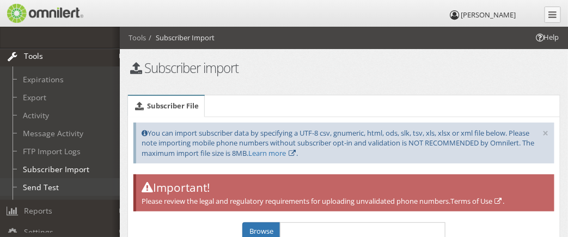
click at [44, 185] on link "Send Test" at bounding box center [65, 187] width 130 height 18
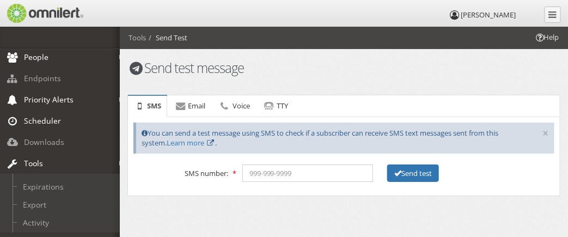
scroll to position [131, 0]
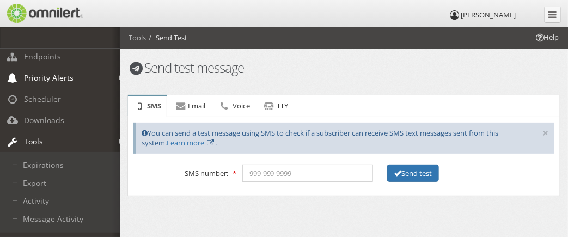
click at [119, 139] on em at bounding box center [121, 142] width 5 height 6
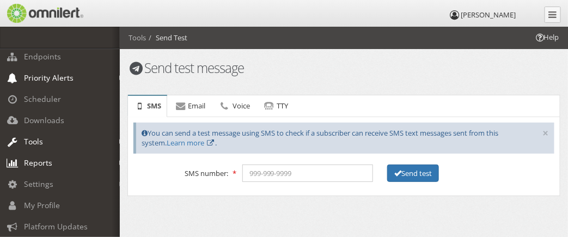
click at [119, 160] on em at bounding box center [121, 163] width 5 height 6
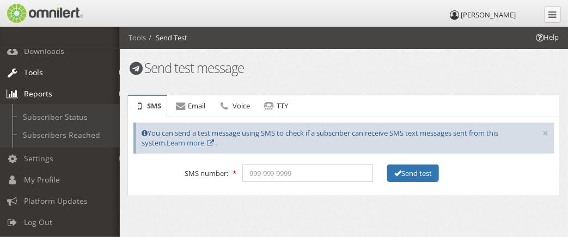
scroll to position [205, 0]
click at [119, 156] on em at bounding box center [121, 159] width 5 height 6
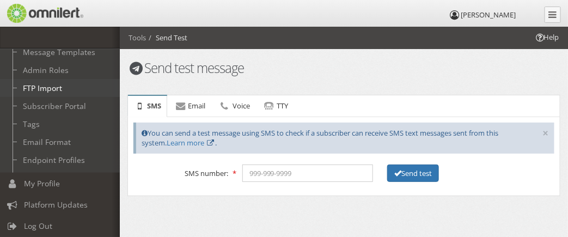
scroll to position [312, 0]
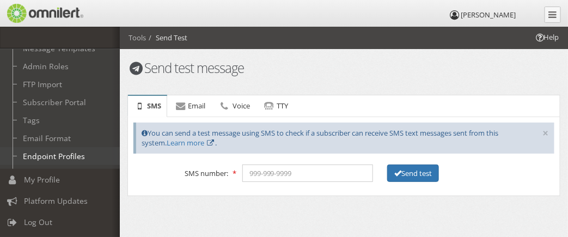
click at [71, 150] on link "Endpoint Profiles" at bounding box center [65, 156] width 130 height 18
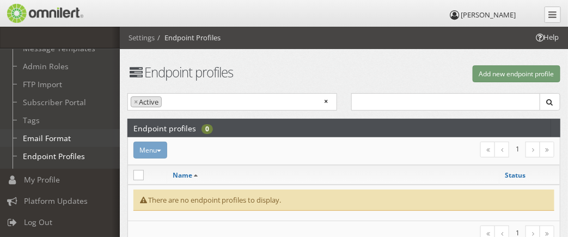
click at [55, 132] on link "Email Format" at bounding box center [65, 138] width 130 height 18
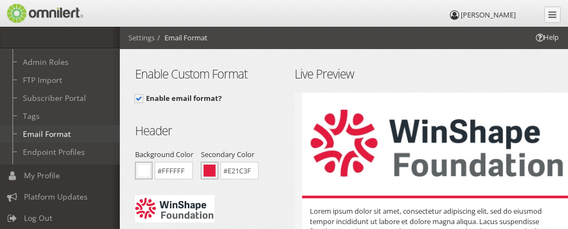
click at [51, 131] on link "Email Format" at bounding box center [65, 134] width 130 height 18
click at [33, 112] on link "Tags" at bounding box center [65, 116] width 130 height 18
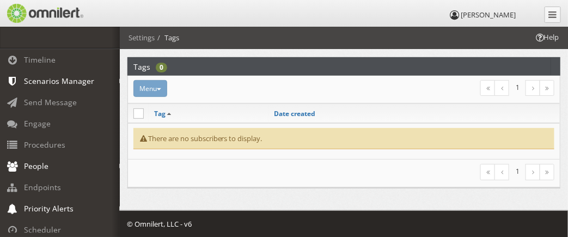
click at [102, 80] on link "Scenarios Manager" at bounding box center [65, 80] width 130 height 21
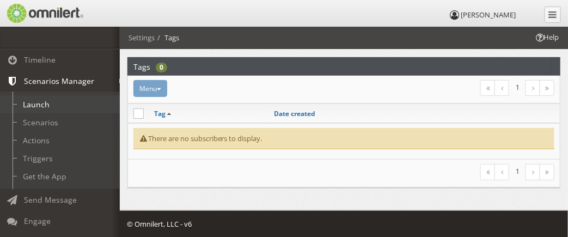
click at [48, 105] on link "Launch" at bounding box center [65, 104] width 130 height 18
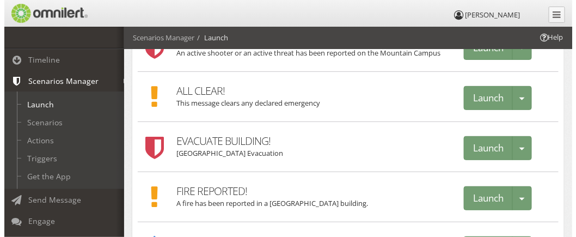
scroll to position [109, 0]
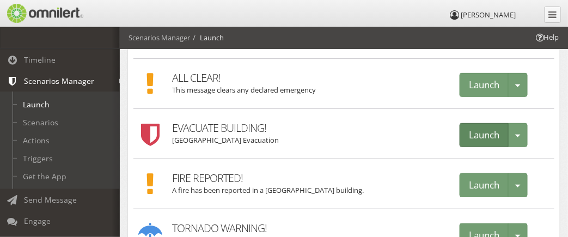
click at [468, 138] on button "Launch" at bounding box center [484, 135] width 49 height 25
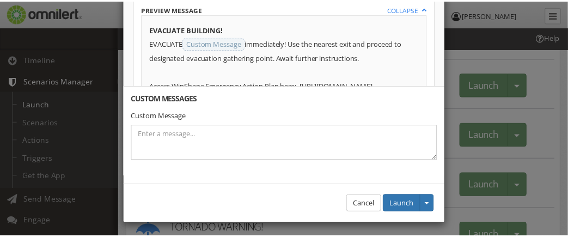
scroll to position [96, 0]
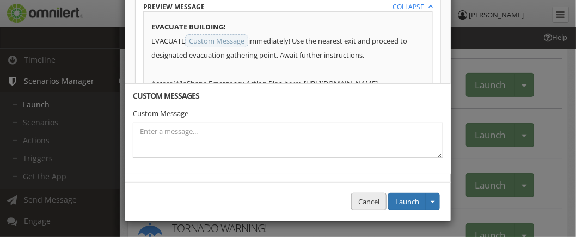
click at [362, 198] on button "Cancel" at bounding box center [368, 202] width 35 height 18
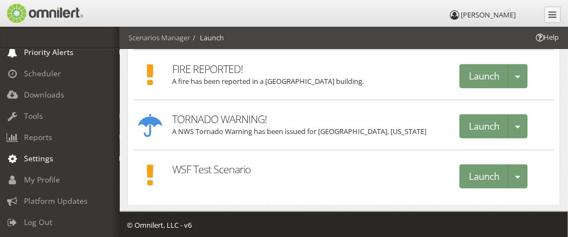
scroll to position [258, 0]
click at [119, 156] on em at bounding box center [121, 159] width 5 height 6
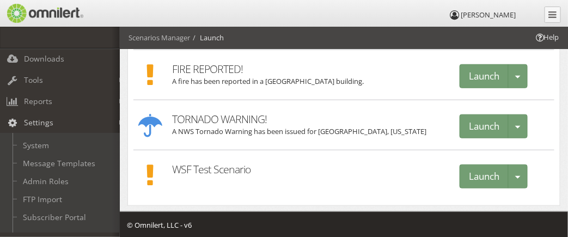
scroll to position [162, 0]
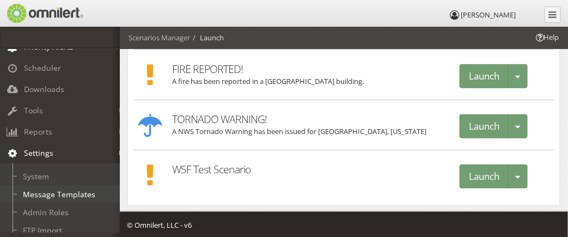
click at [77, 190] on link "Message Templates" at bounding box center [65, 194] width 130 height 18
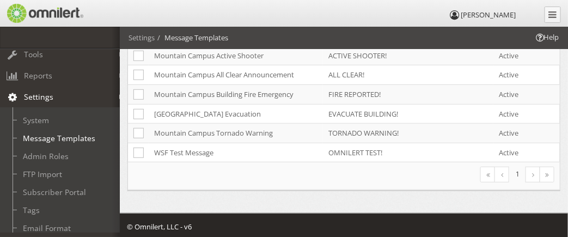
scroll to position [203, 0]
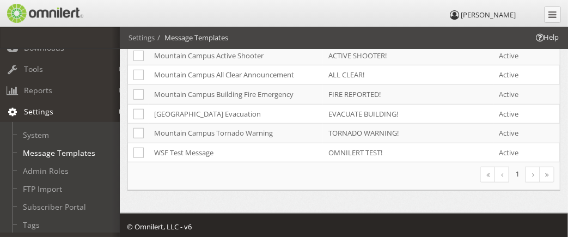
click at [119, 109] on em at bounding box center [121, 112] width 5 height 6
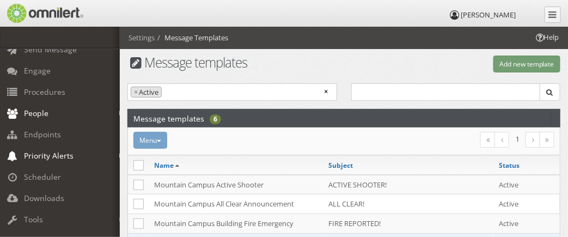
scroll to position [0, 0]
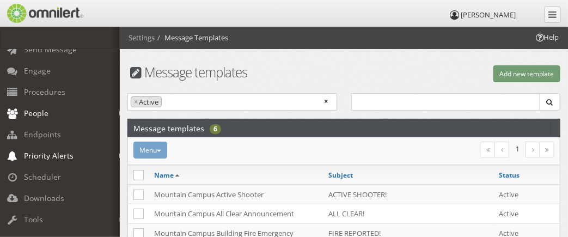
click at [119, 109] on b at bounding box center [121, 113] width 5 height 8
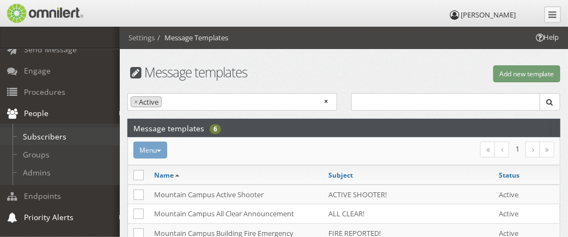
click at [66, 138] on link "Subscribers" at bounding box center [65, 136] width 130 height 18
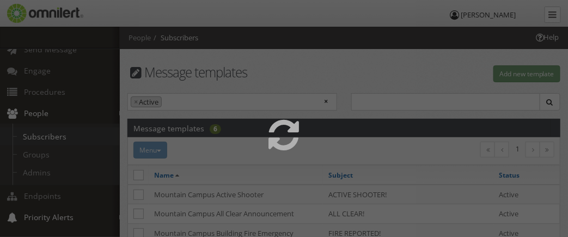
select select
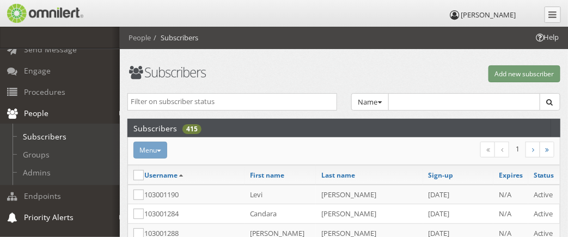
click at [160, 148] on div "Menu Recent message activity Add to group Reset password Activate Inactivate [G…" at bounding box center [271, 150] width 290 height 17
click at [145, 150] on div "Menu Recent message activity Add to group Reset password Activate Inactivate [G…" at bounding box center [271, 150] width 290 height 17
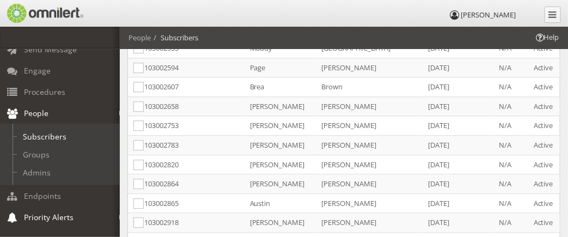
scroll to position [980, 0]
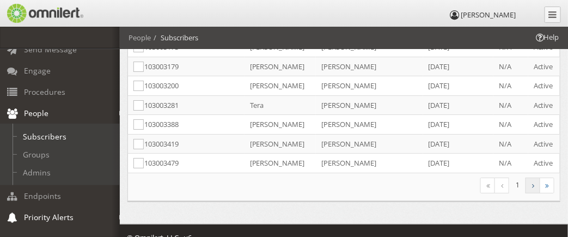
click at [529, 178] on link at bounding box center [533, 186] width 15 height 16
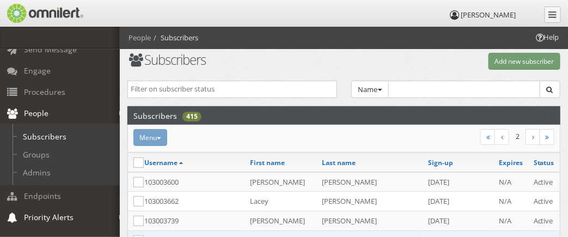
scroll to position [0, 0]
